Goal: Transaction & Acquisition: Purchase product/service

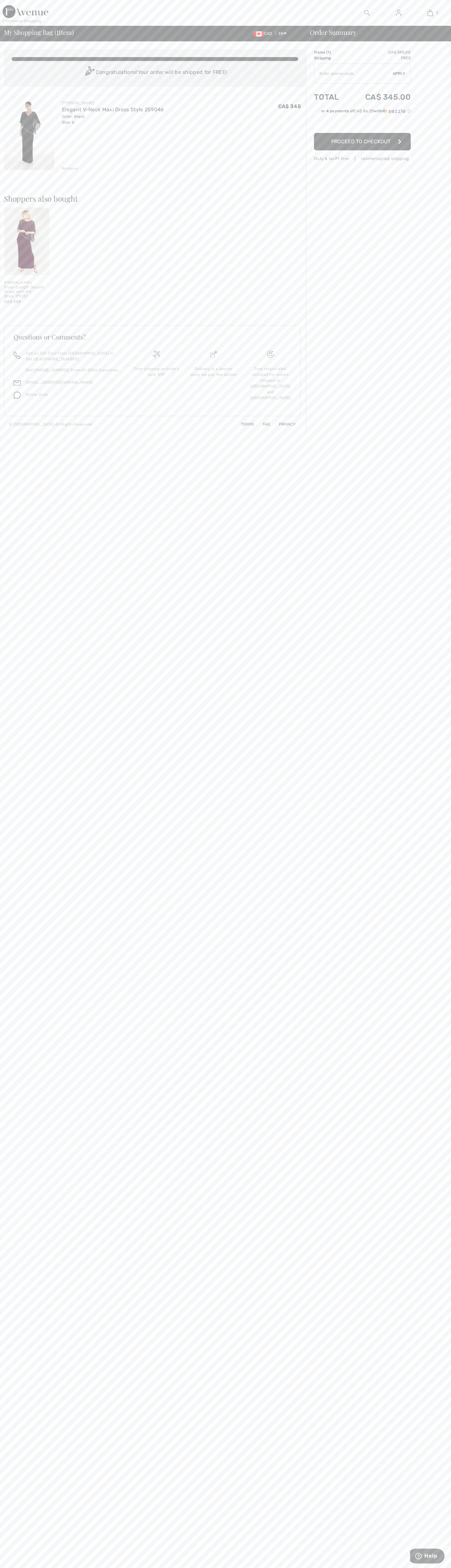
click at [363, 142] on span "Proceed to Checkout" at bounding box center [361, 141] width 59 height 6
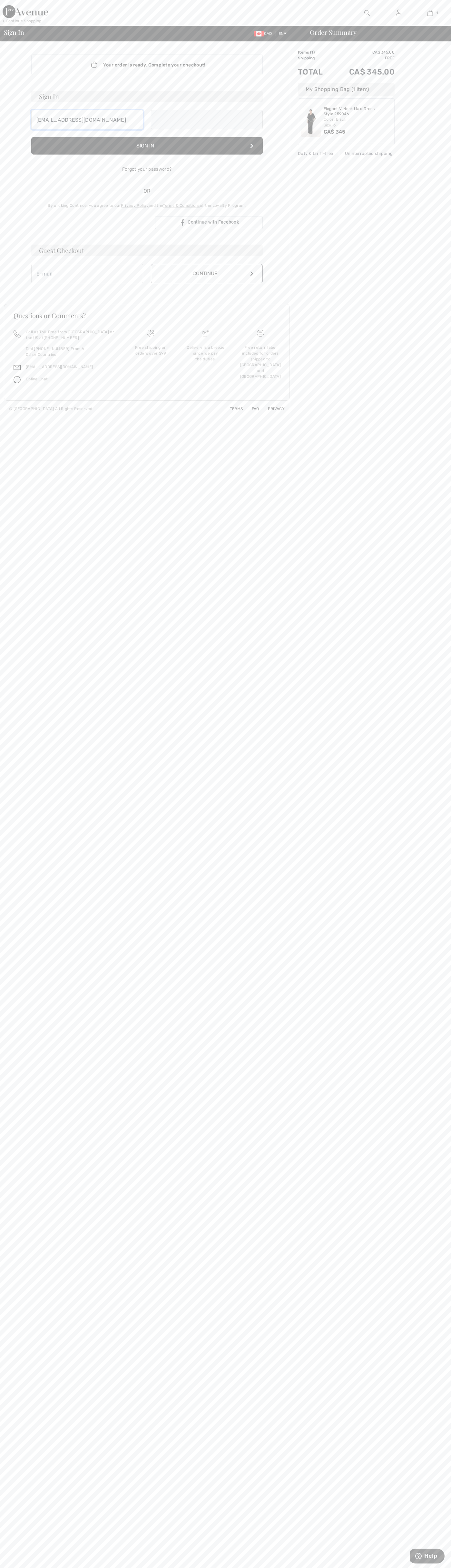
type input "johnsmith010@storebotmail.joonix.net"
click at [206, 280] on button "Continue" at bounding box center [206, 280] width 112 height 19
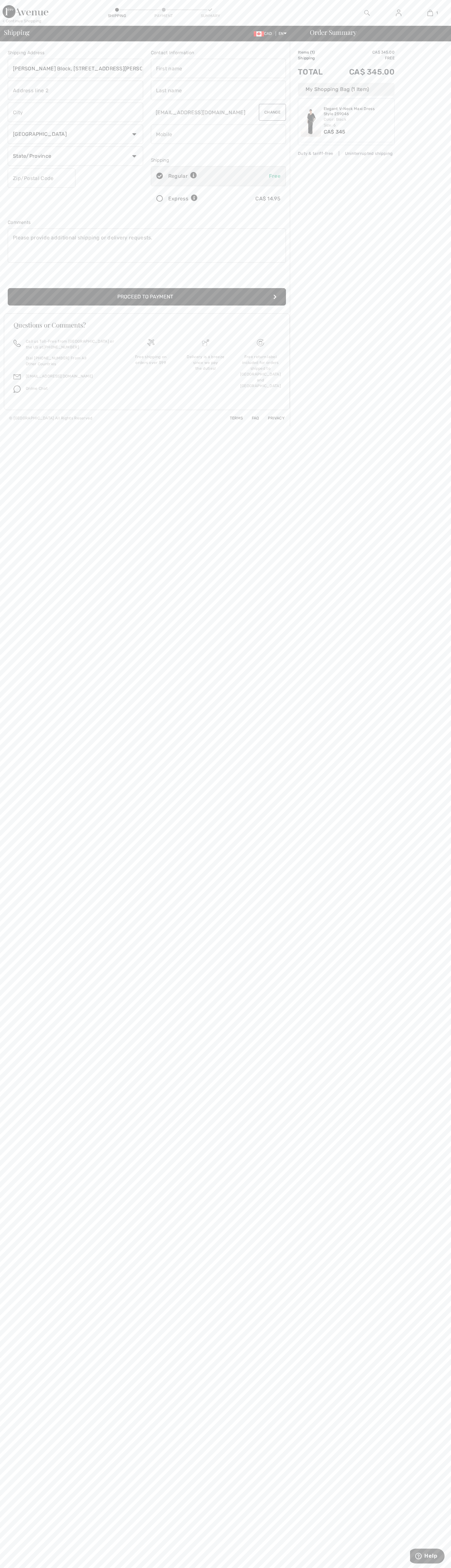
type input "[PERSON_NAME] Block, [STREET_ADDRESS][PERSON_NAME]"
type input "First floor"
type input "kitchener"
select select "ON"
type input "N2H5G5"
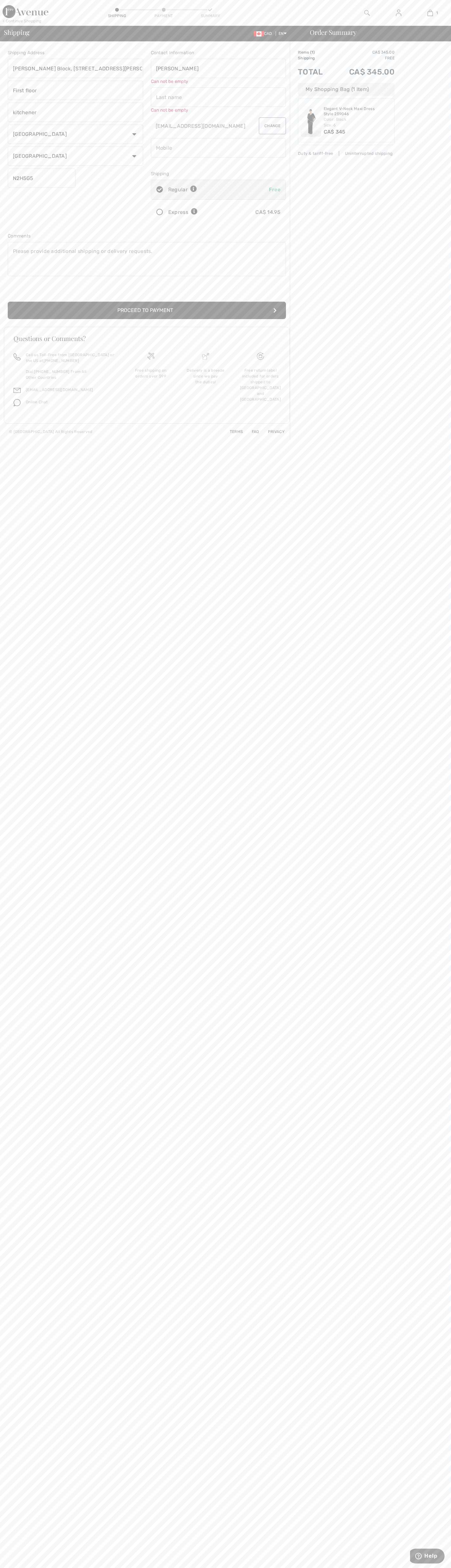
type input "[PERSON_NAME]"
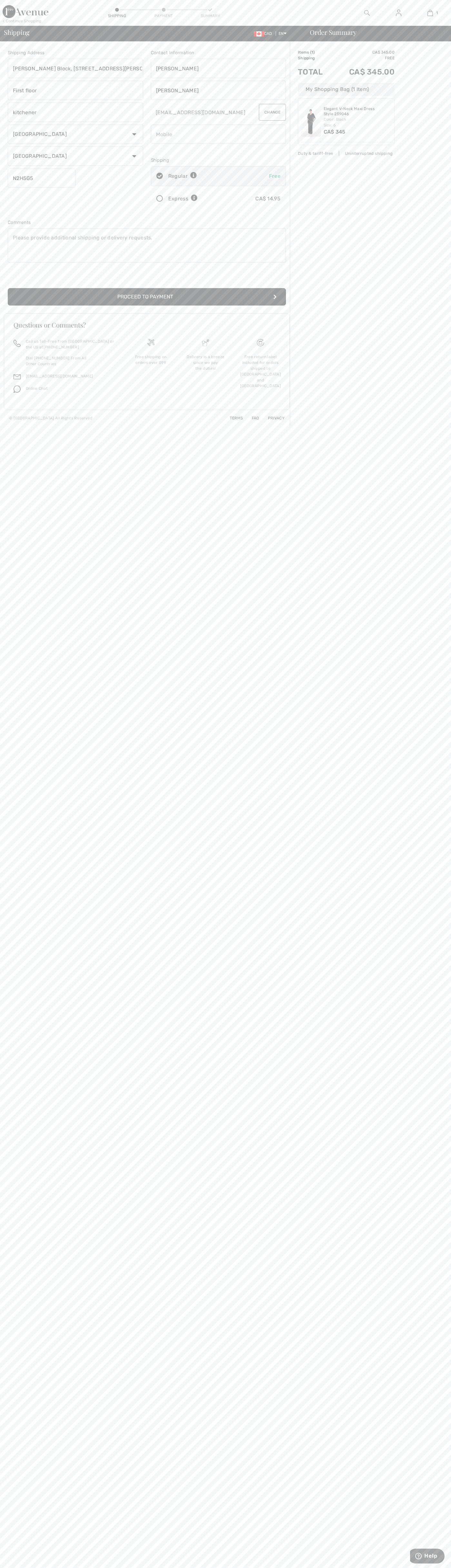
type input "[PERSON_NAME]"
type input "5198802300"
radio input "true"
click at [200, 199] on input "radio" at bounding box center [200, 199] width 4 height 19
radio input "true"
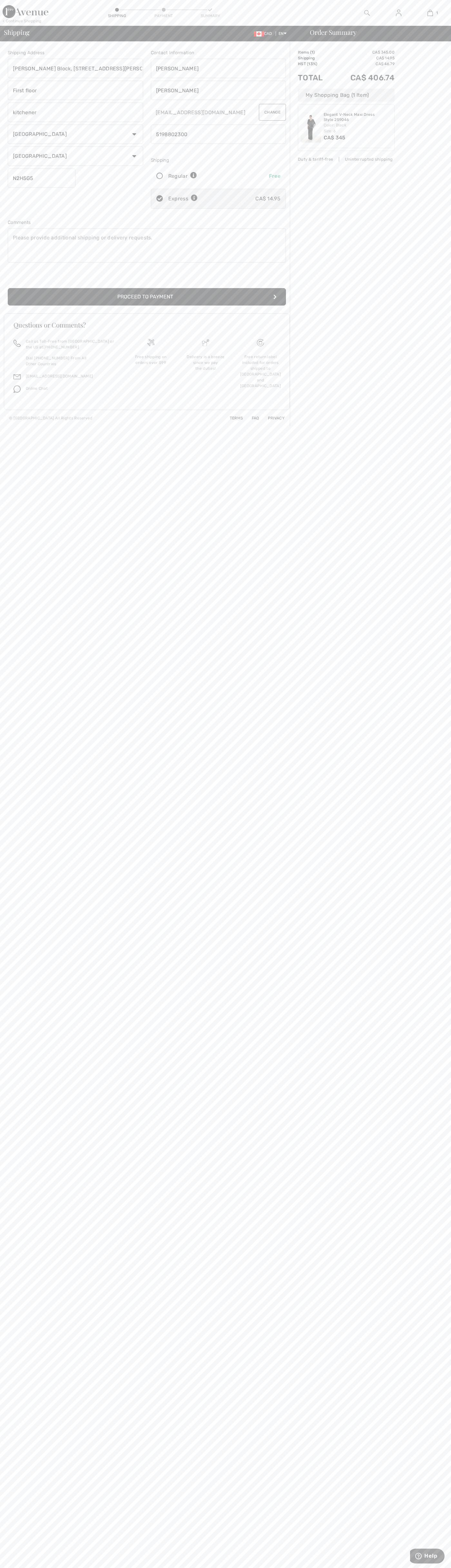
click at [147, 297] on button "Proceed to Payment" at bounding box center [147, 297] width 278 height 17
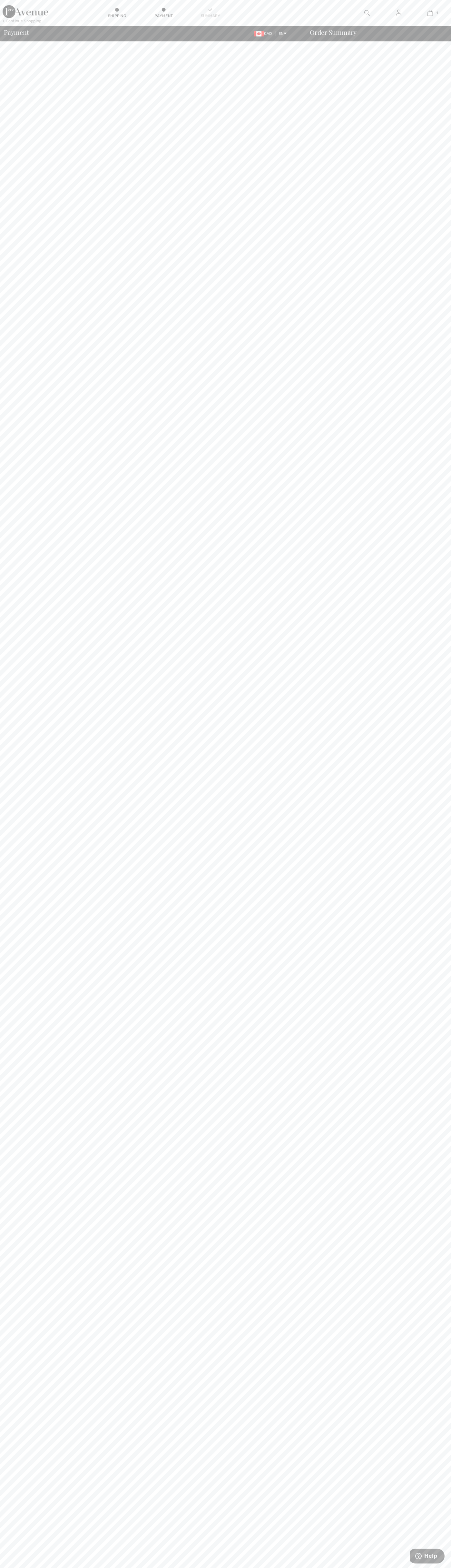
click at [373, 21] on div at bounding box center [367, 12] width 32 height 26
click at [390, 1568] on html "We value your privacy We use cookies to enhance your browsing experience, serve…" at bounding box center [226, 784] width 451 height 1568
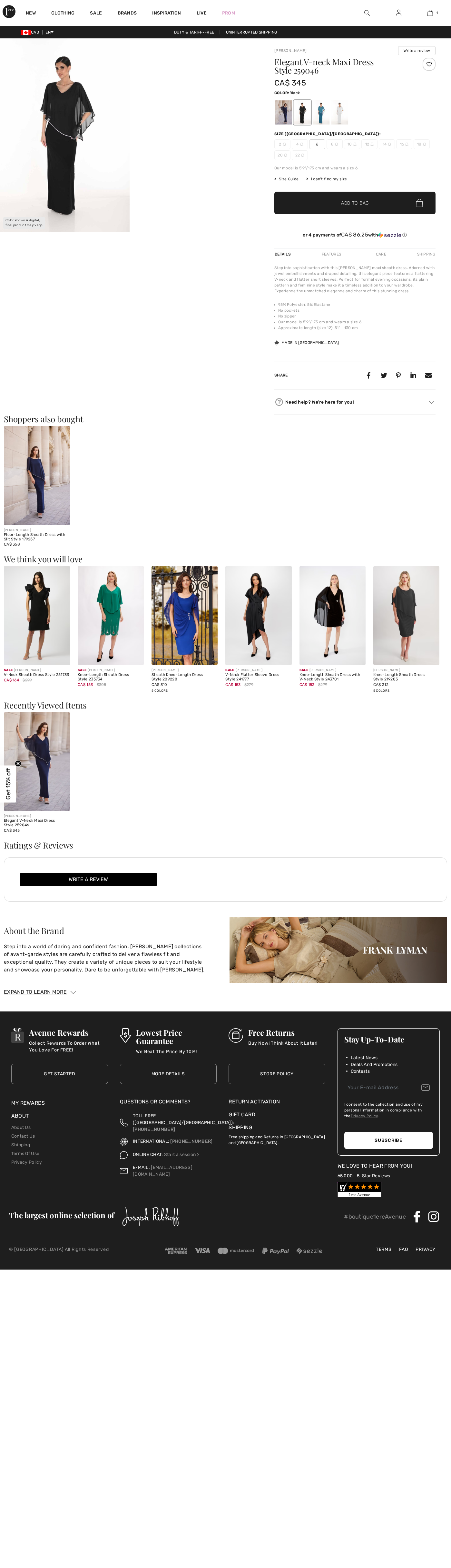
checkbox input "true"
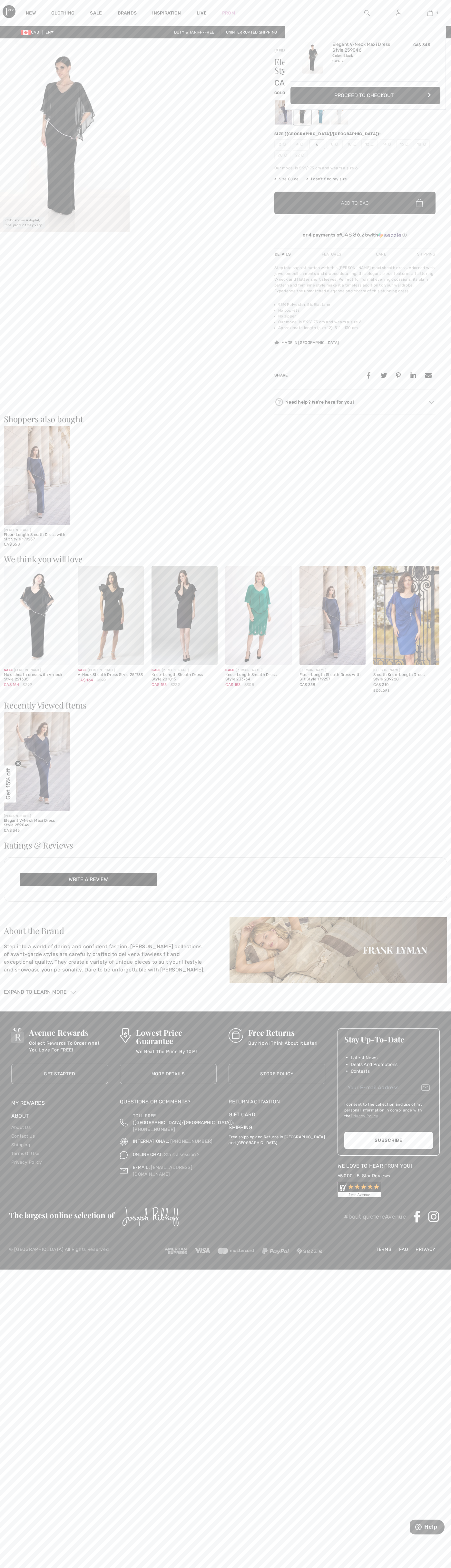
click at [430, 12] on img at bounding box center [431, 12] width 6 height 8
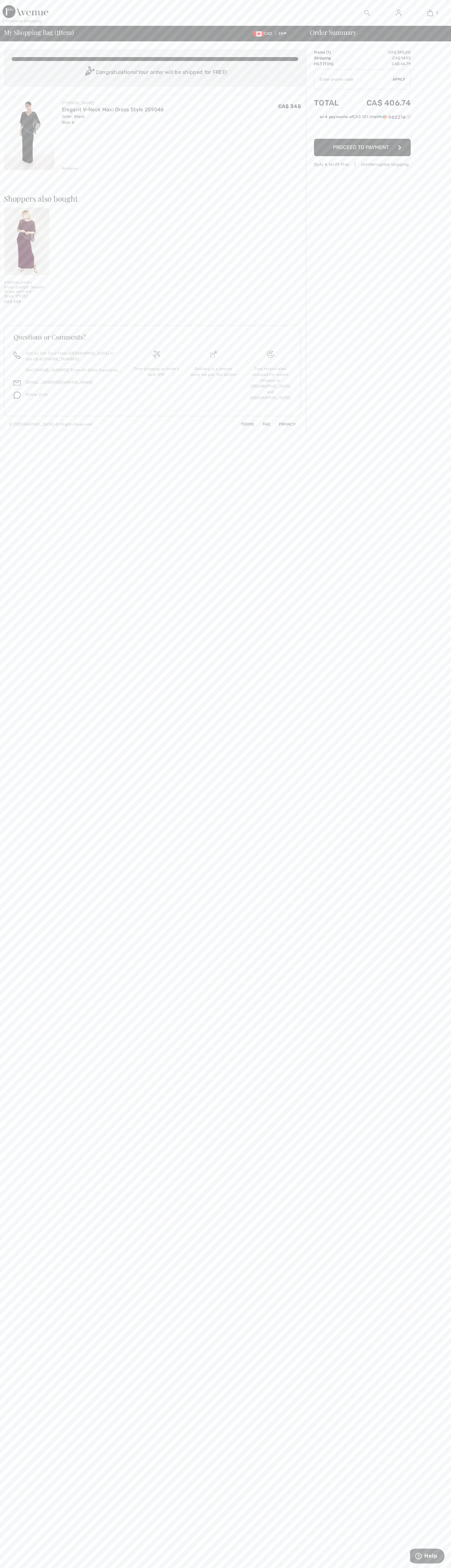
click at [70, 168] on div "Remove" at bounding box center [70, 168] width 15 height 6
